Goal: Contribute content: Add original content to the website for others to see

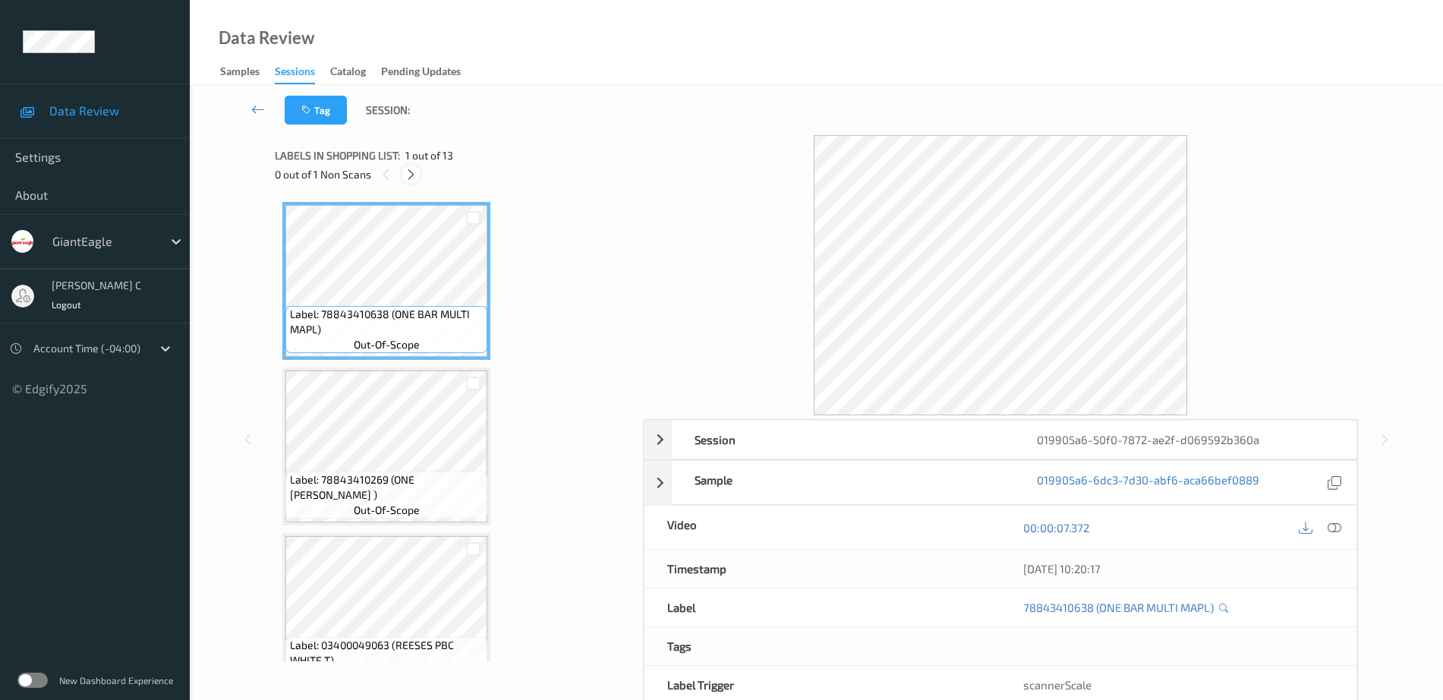
click at [417, 175] on icon at bounding box center [411, 175] width 13 height 14
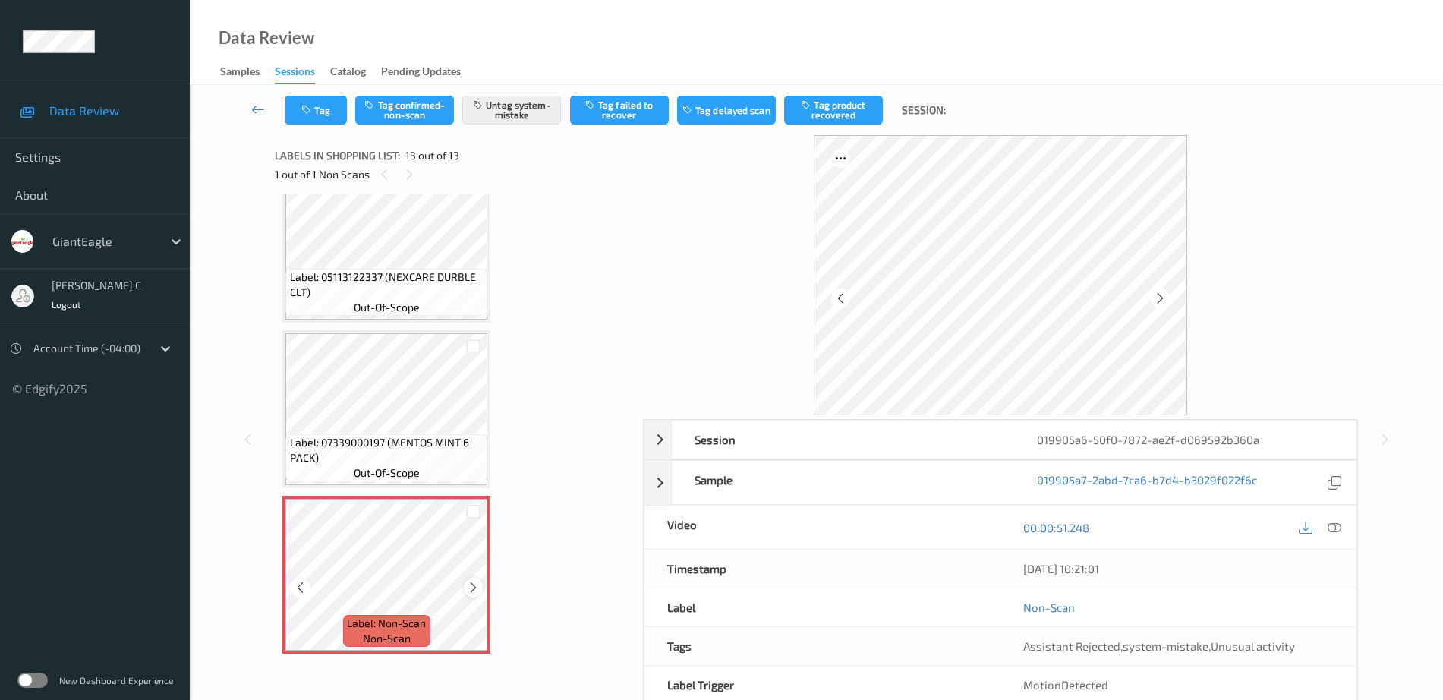
click at [476, 586] on icon at bounding box center [473, 588] width 13 height 14
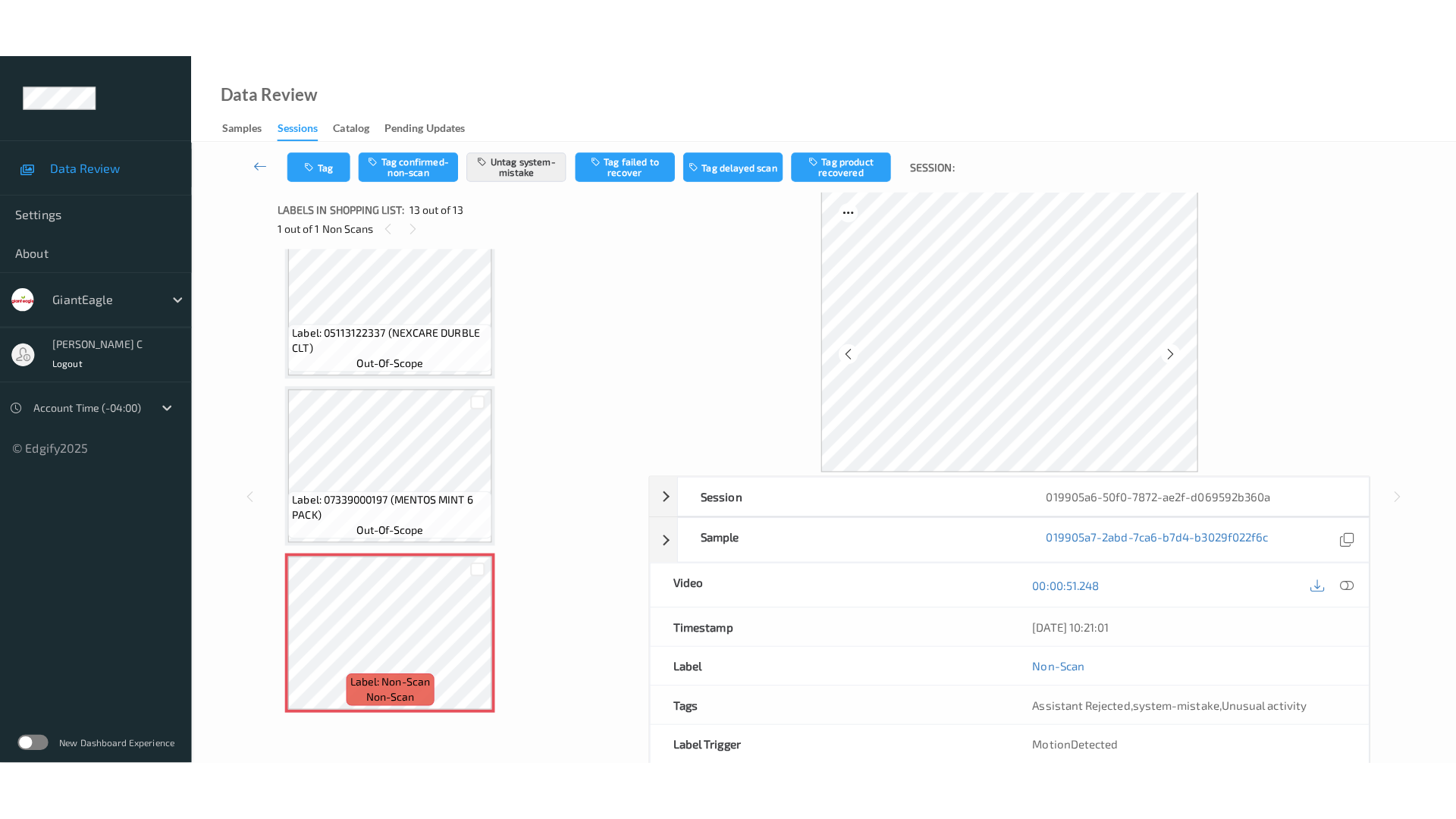
scroll to position [0, 0]
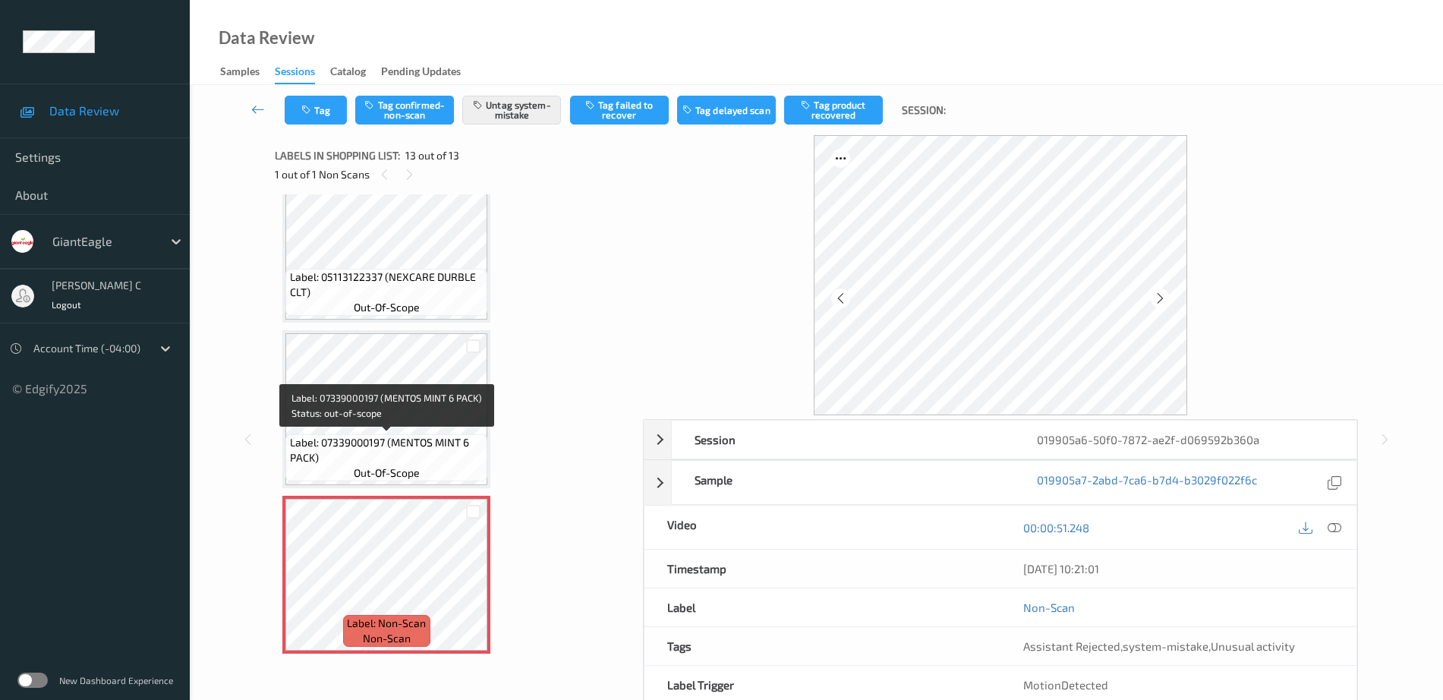
click at [460, 459] on span "Label: 07339000197 (MENTOS MINT 6 PACK)" at bounding box center [387, 450] width 194 height 30
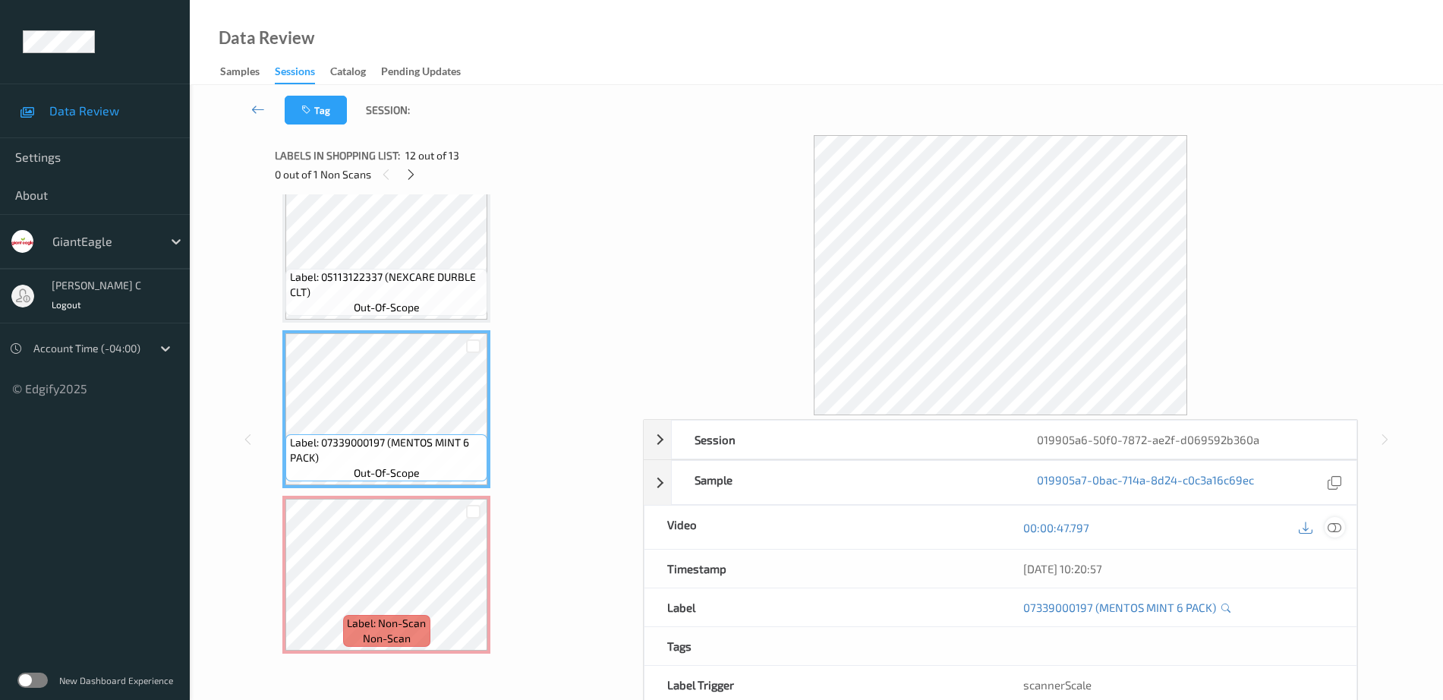
click at [1331, 524] on icon at bounding box center [1335, 528] width 14 height 14
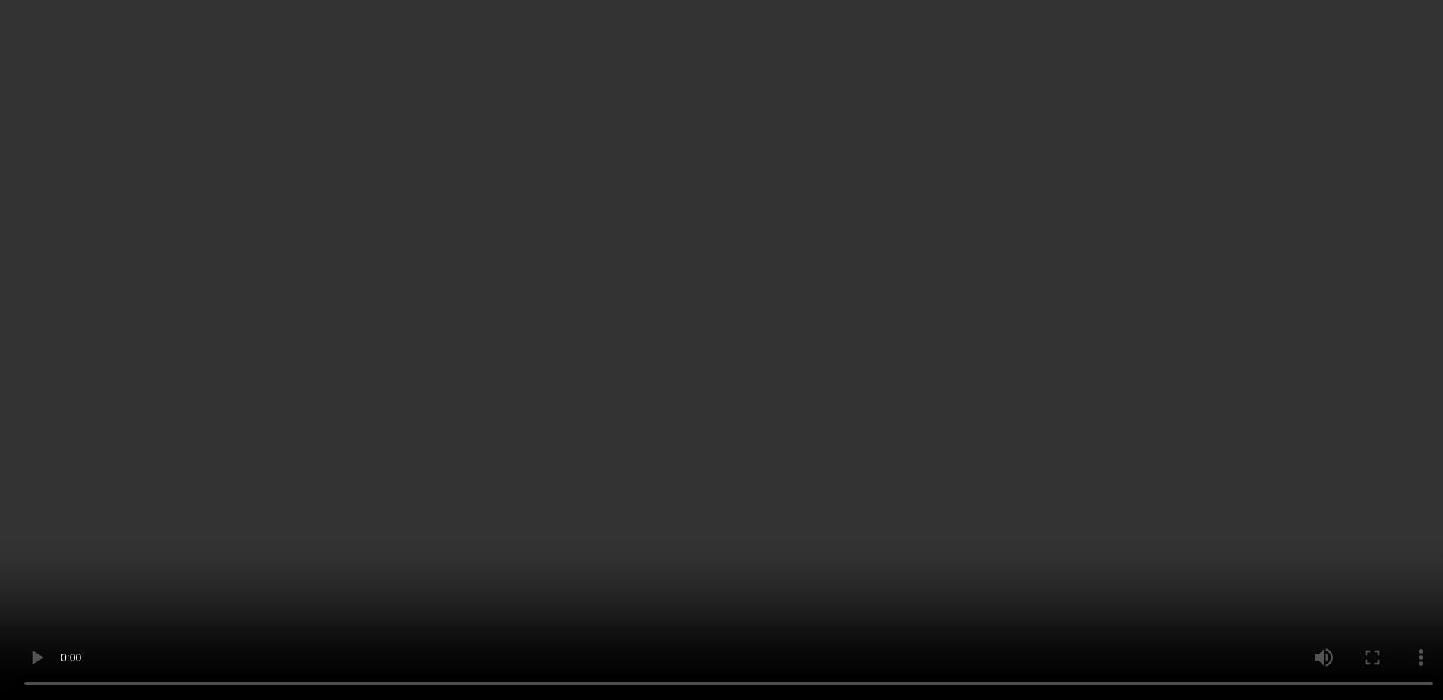
scroll to position [1692, 0]
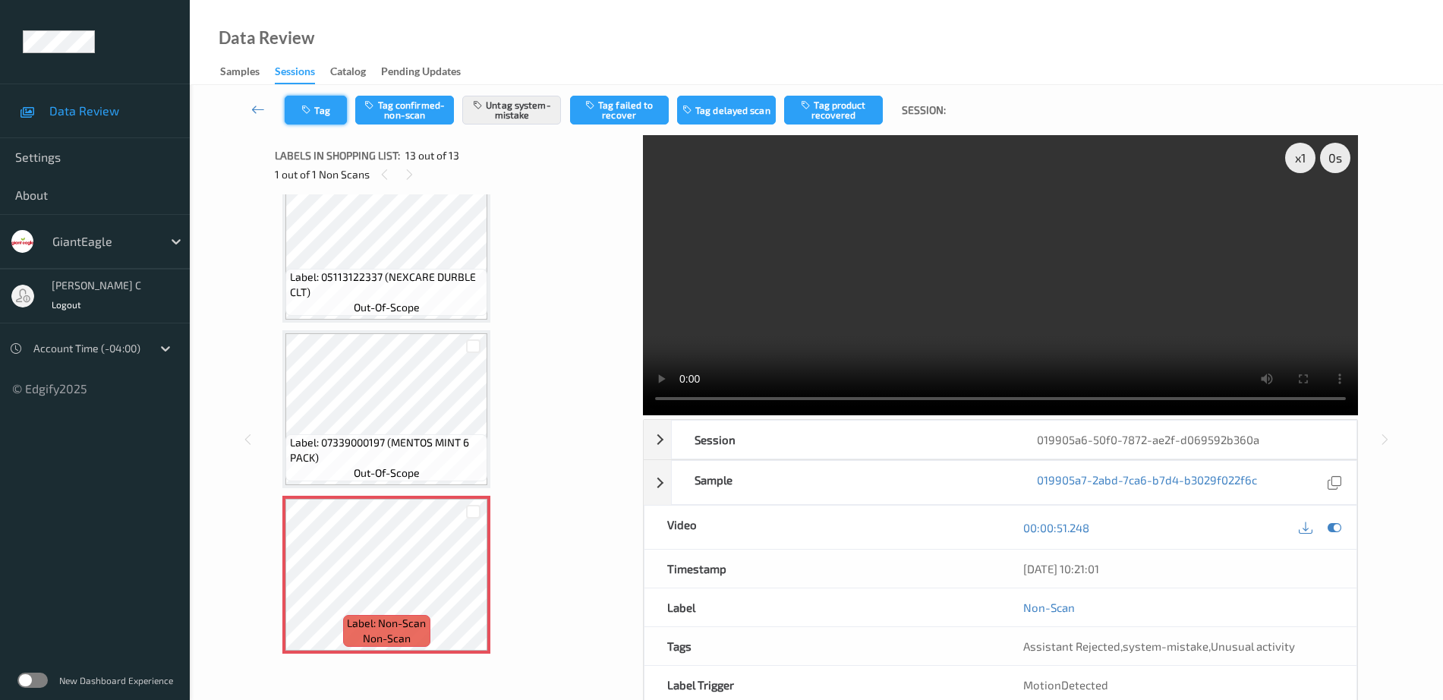
click at [311, 120] on button "Tag" at bounding box center [316, 110] width 62 height 29
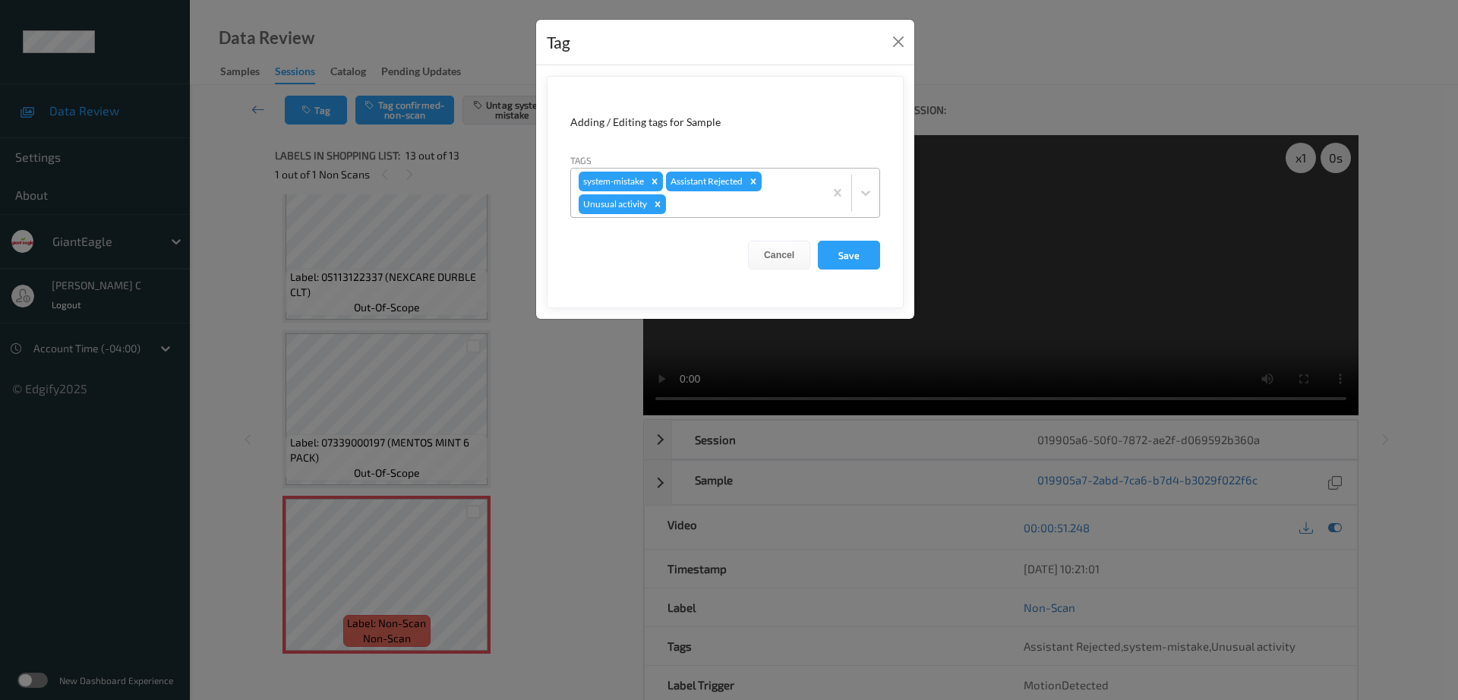
click at [710, 200] on div at bounding box center [742, 204] width 147 height 18
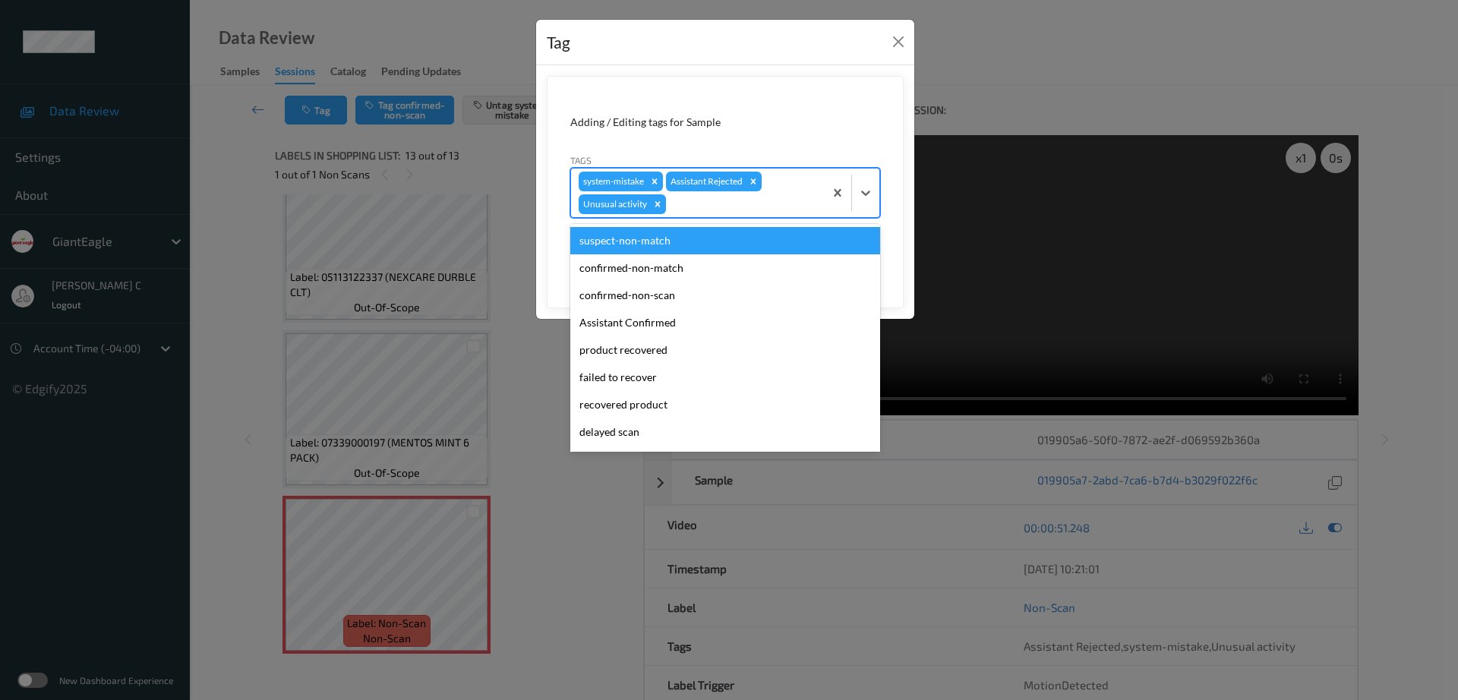
type input "b"
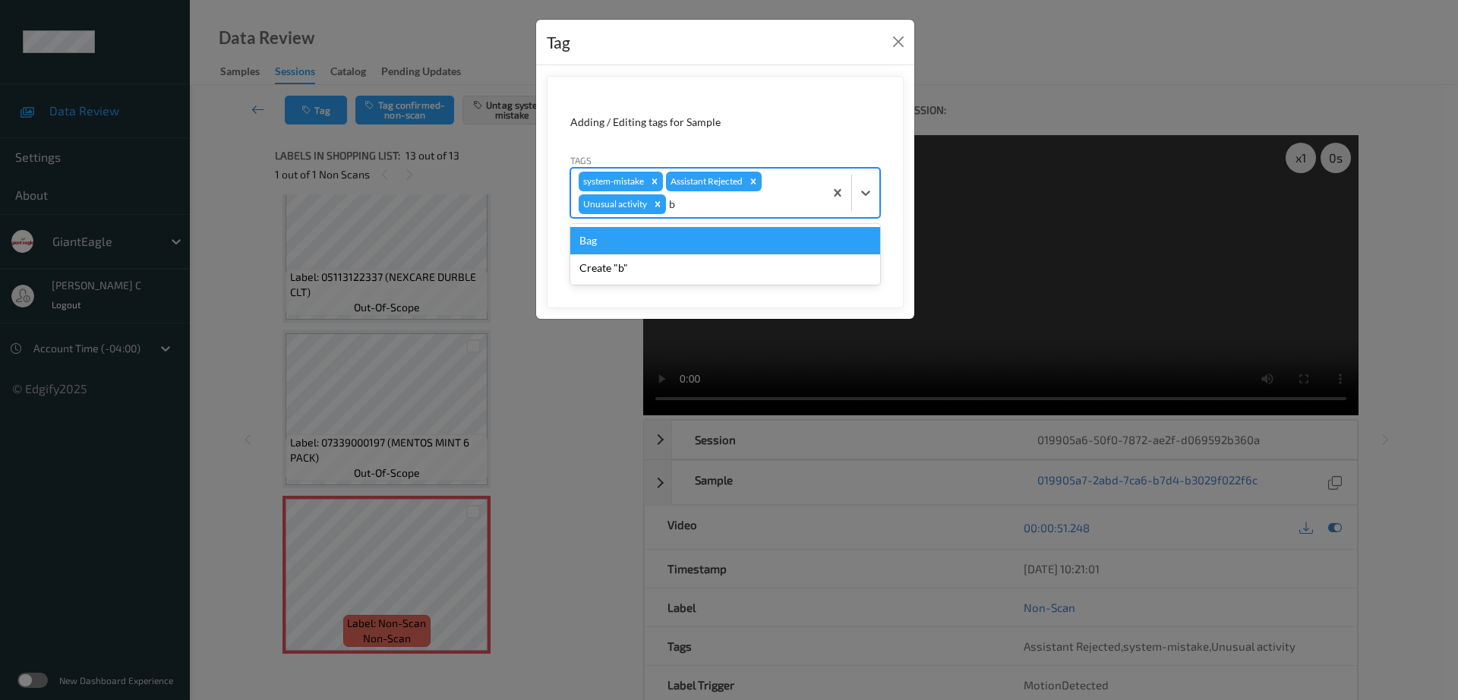
click at [607, 241] on div "Bag" at bounding box center [725, 240] width 310 height 27
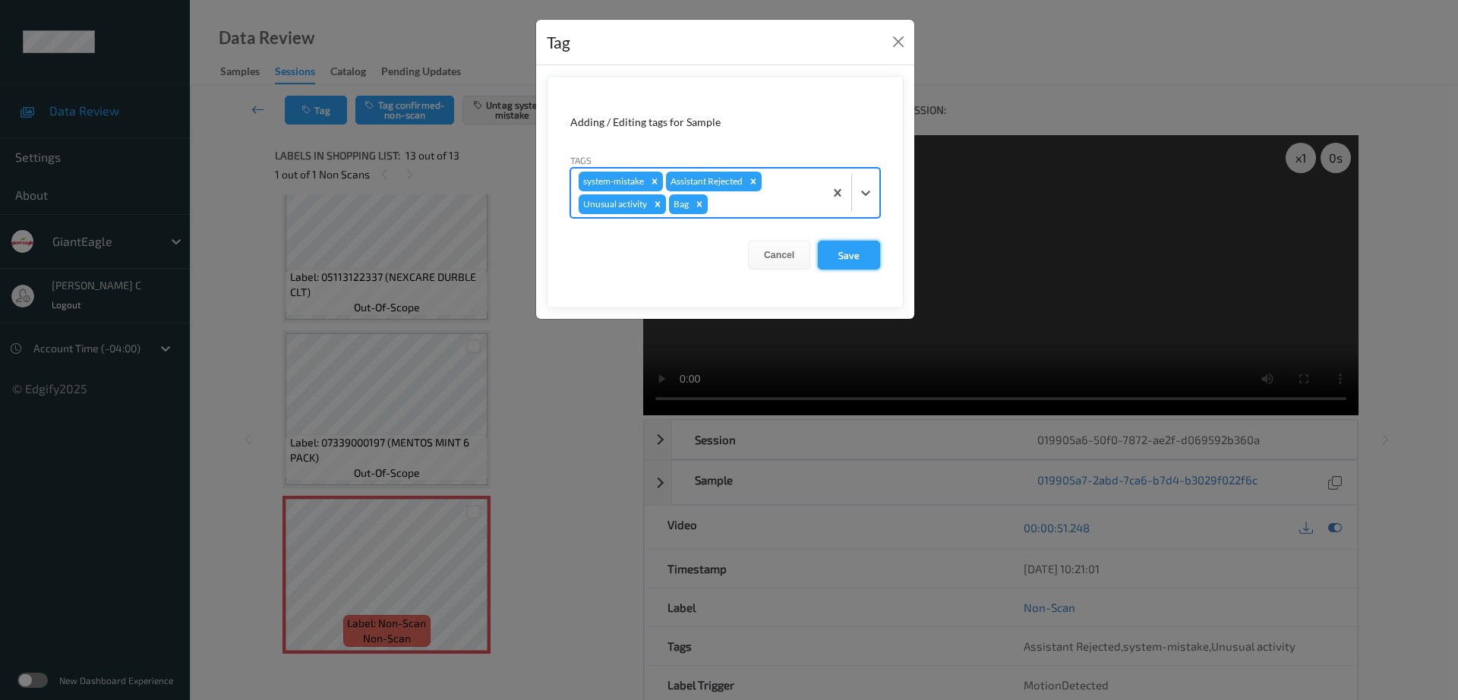
click at [875, 259] on button "Save" at bounding box center [849, 255] width 62 height 29
